Goal: Navigation & Orientation: Find specific page/section

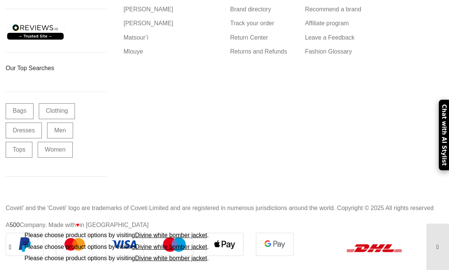
scroll to position [13608, 0]
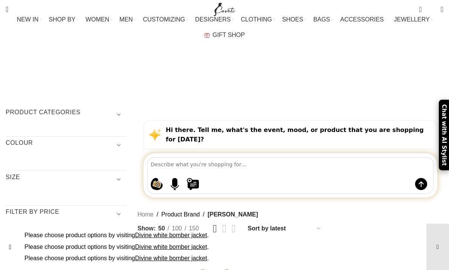
scroll to position [2584, 0]
